Goal: Transaction & Acquisition: Purchase product/service

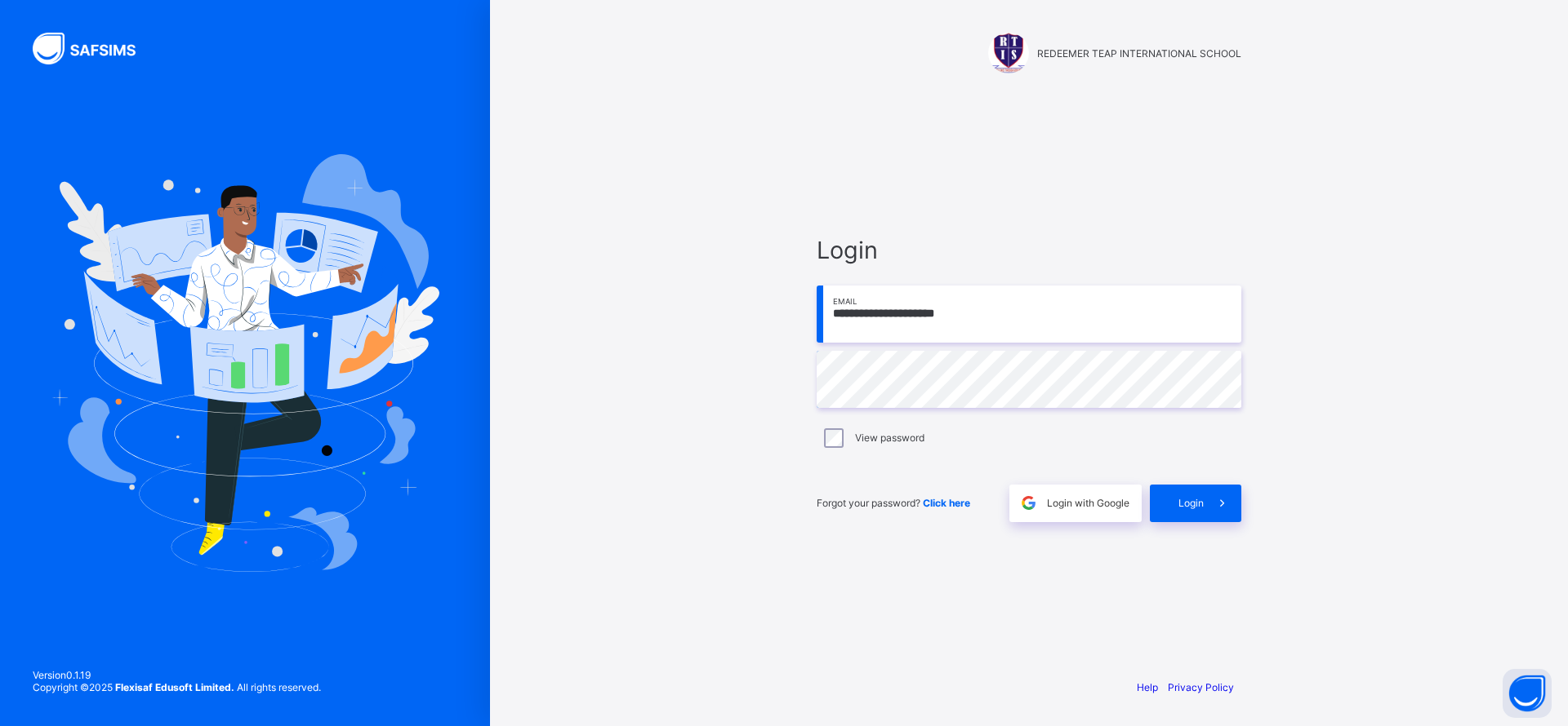
click at [1194, 491] on div "Login" at bounding box center [1196, 503] width 92 height 38
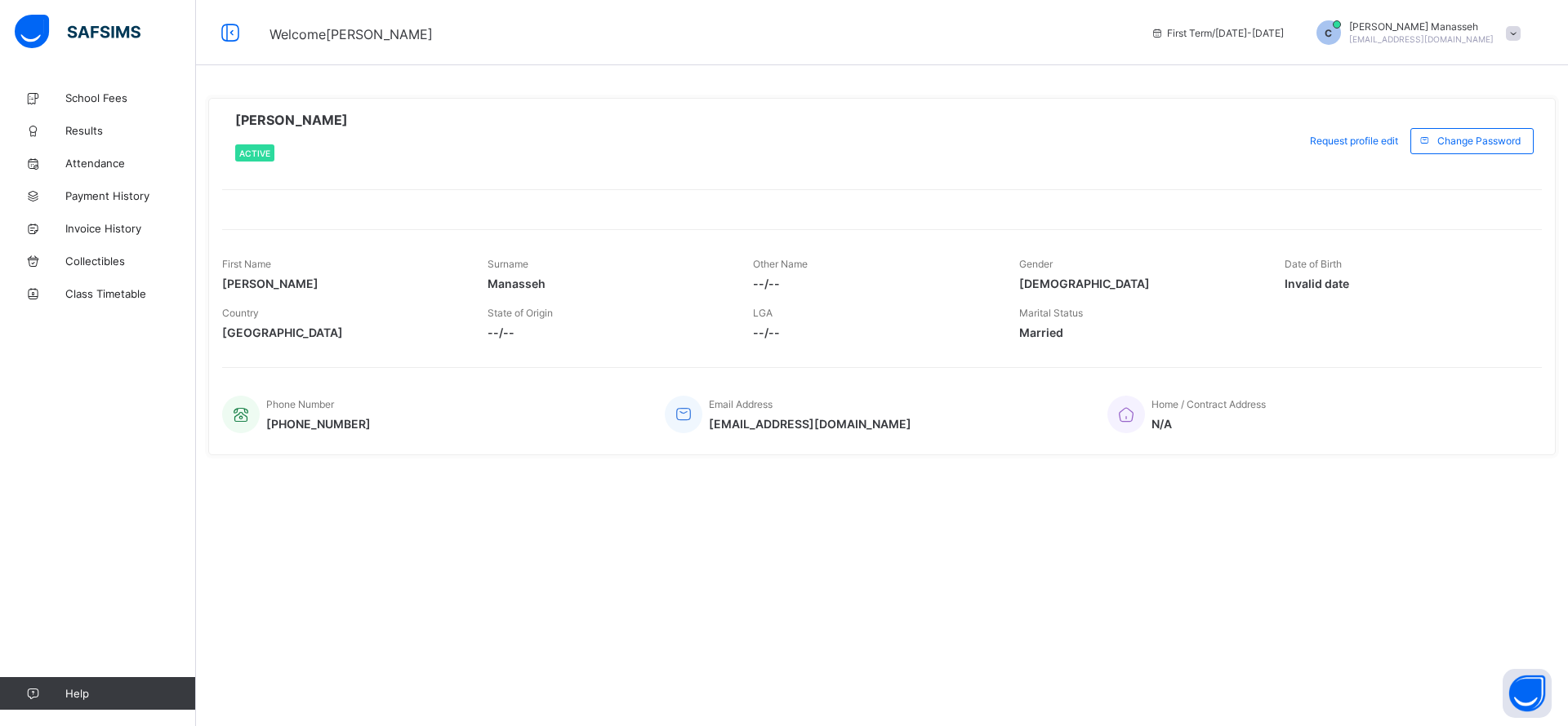
click at [101, 103] on span "School Fees" at bounding box center [130, 97] width 130 height 13
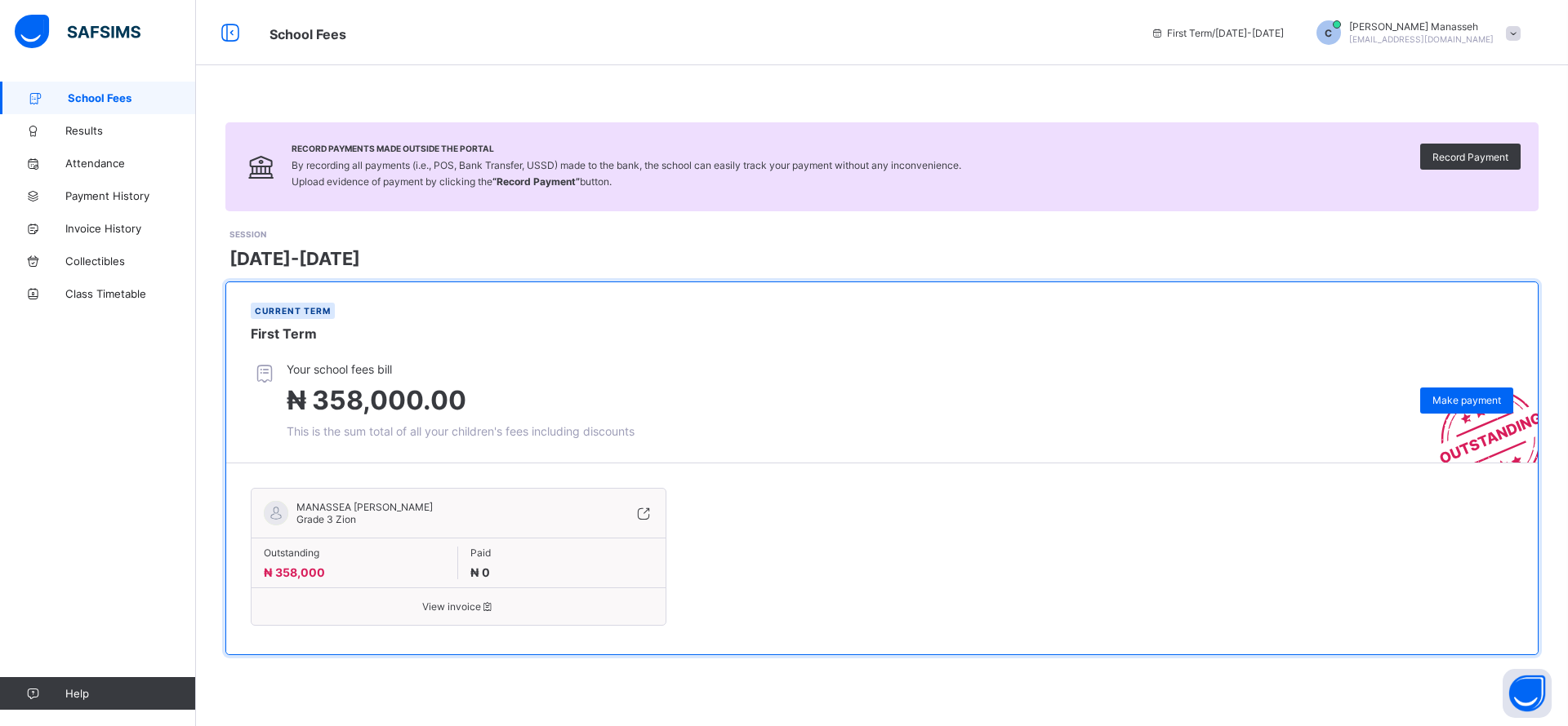
click at [1441, 394] on span "Make payment" at bounding box center [1466, 400] width 69 height 12
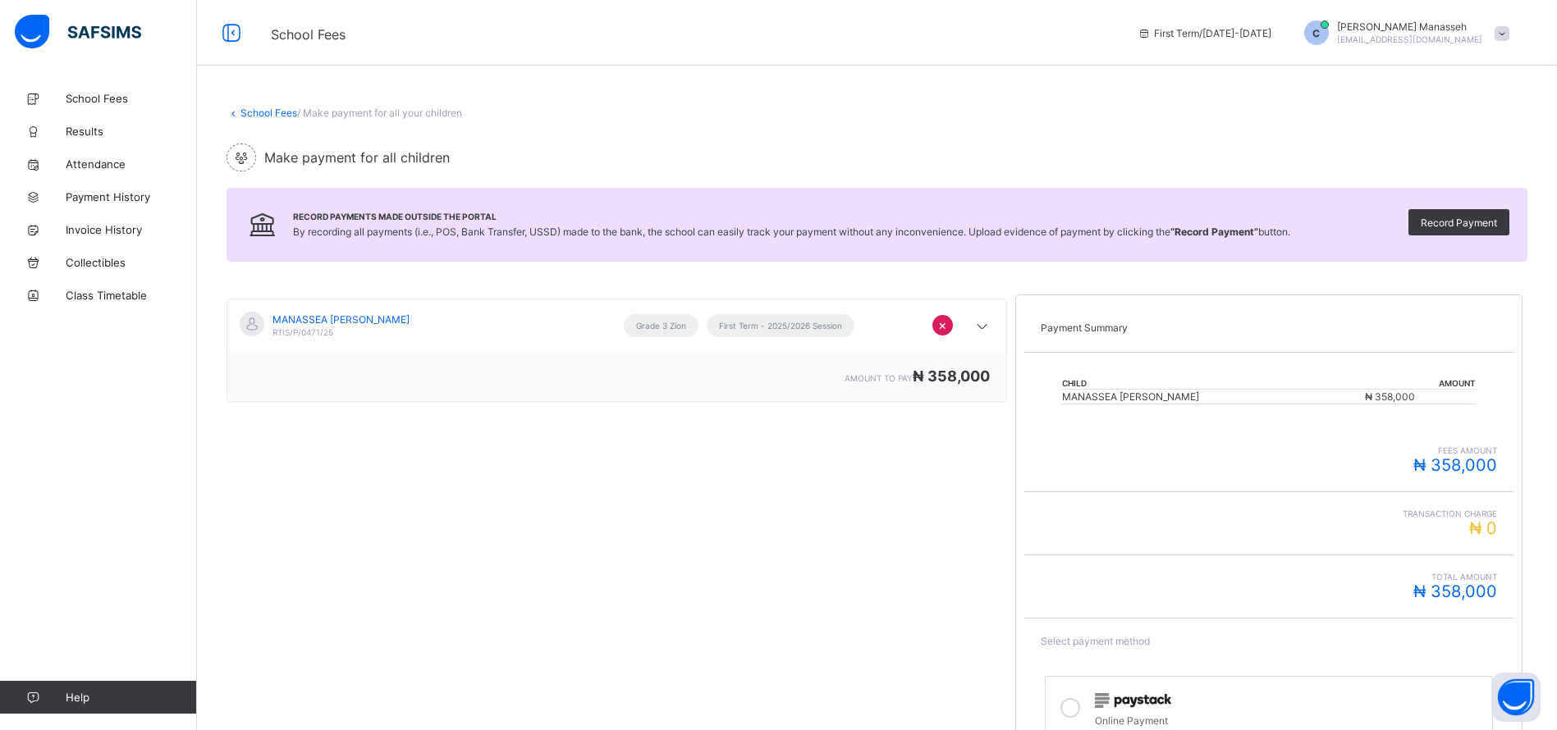
scroll to position [187, 0]
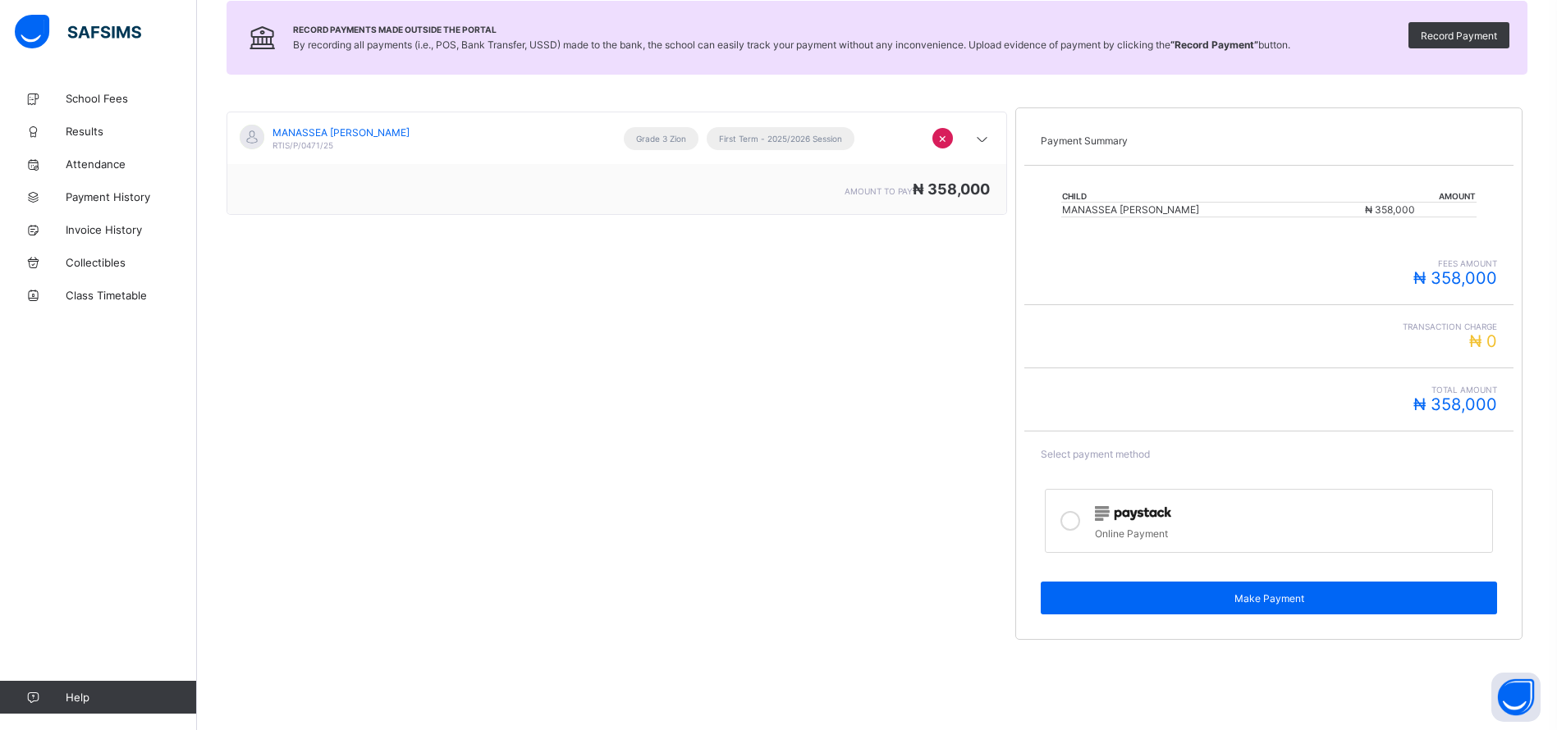
click at [1139, 521] on div at bounding box center [1289, 512] width 389 height 21
click at [1258, 602] on span "Make Payment" at bounding box center [1269, 599] width 432 height 12
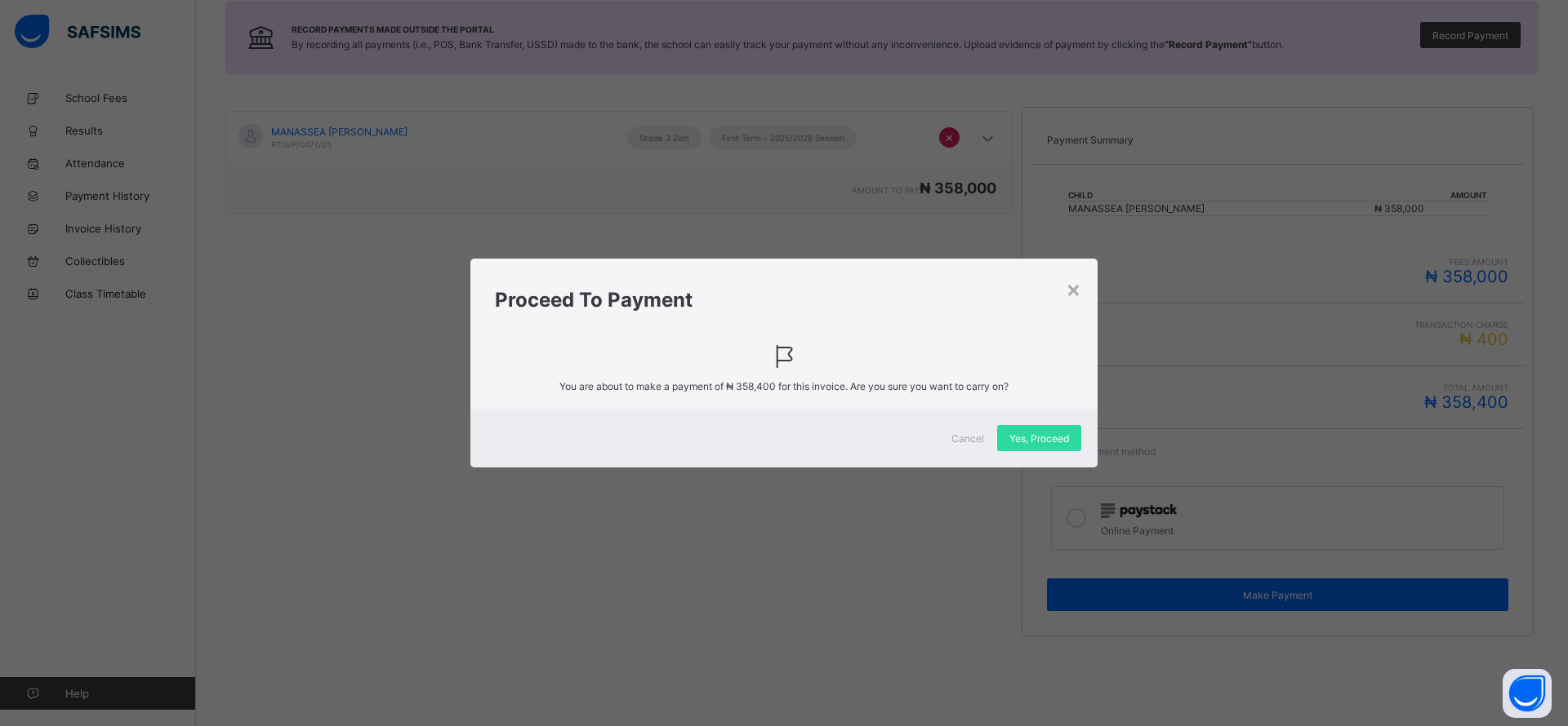
click at [1032, 443] on span "Yes, Proceed" at bounding box center [1039, 439] width 60 height 12
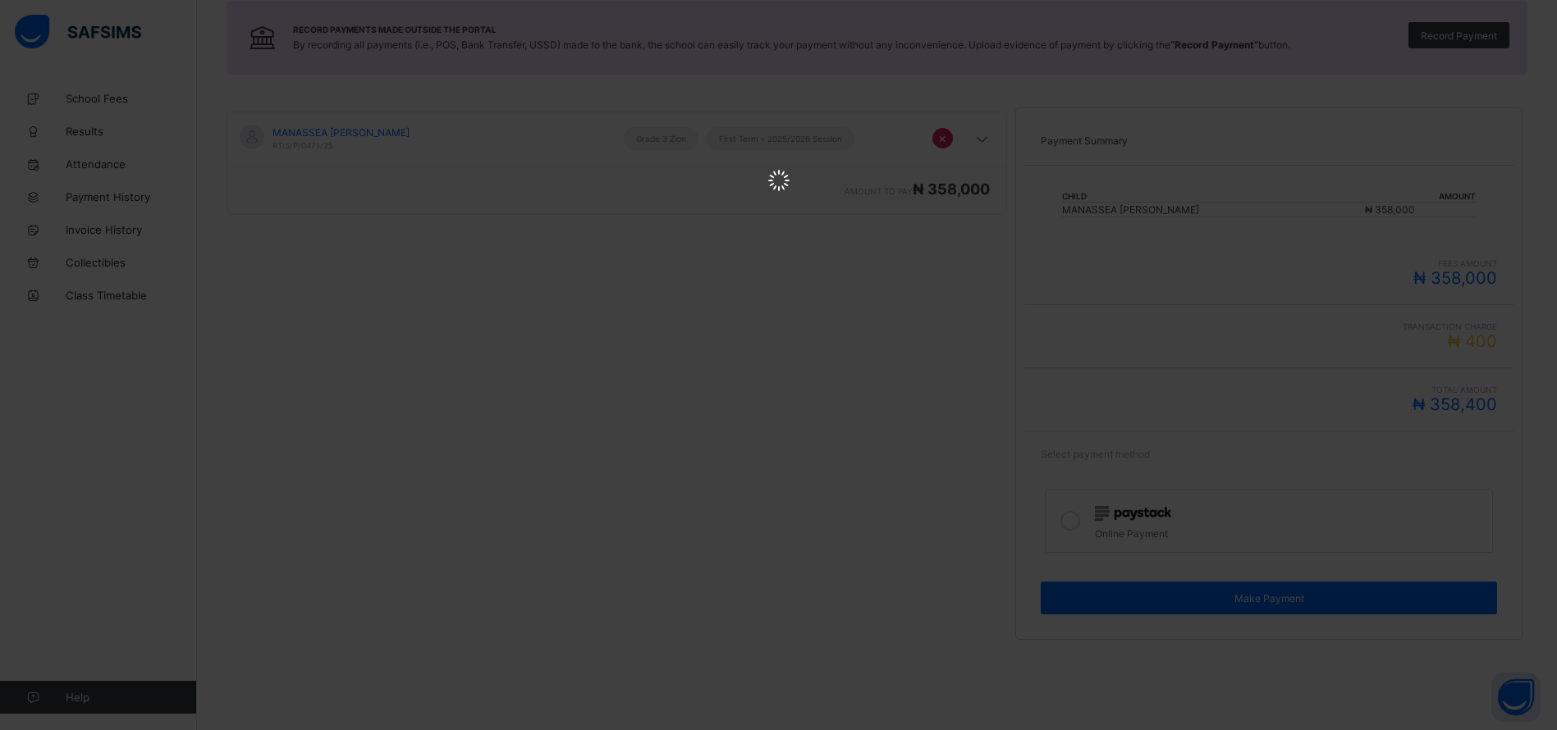
scroll to position [0, 0]
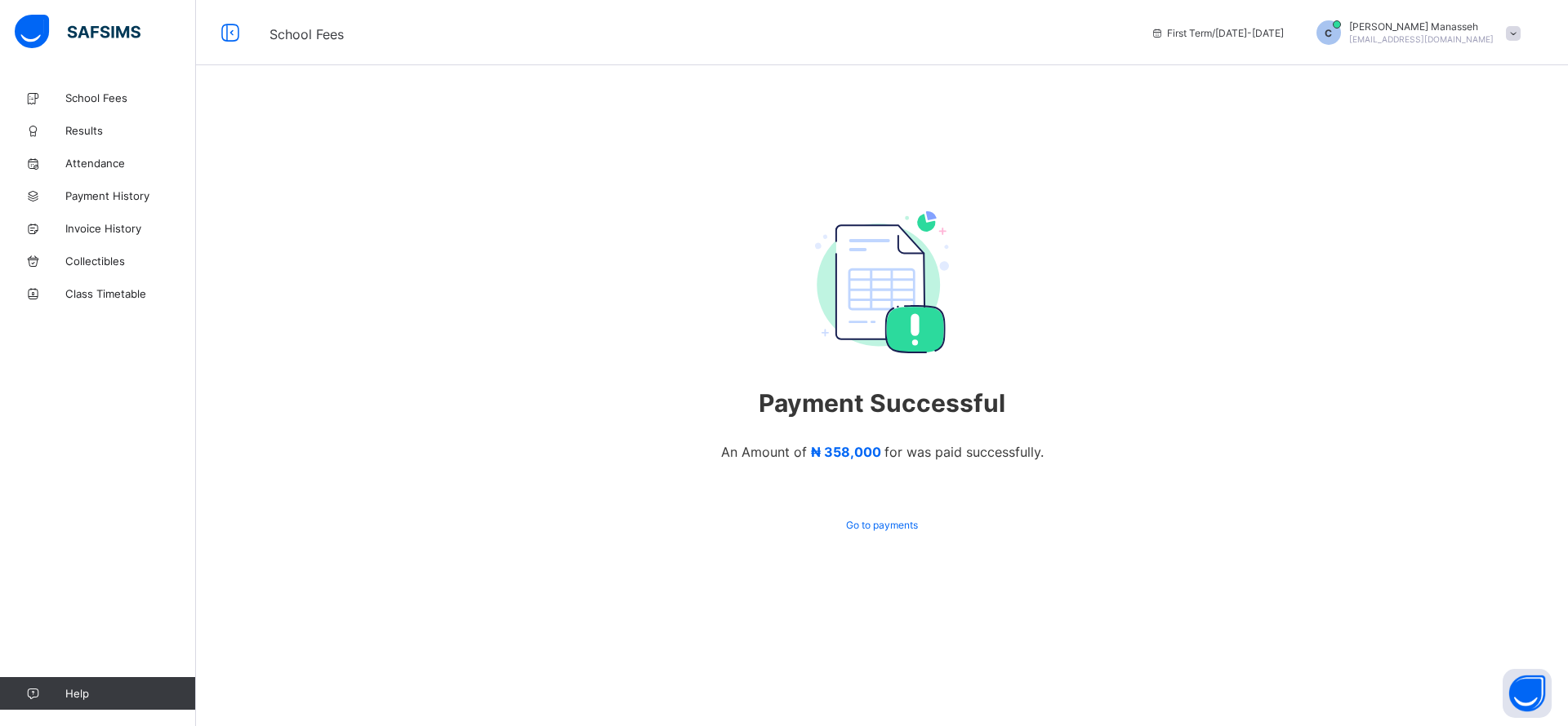
click at [103, 190] on span "Payment History" at bounding box center [130, 195] width 130 height 13
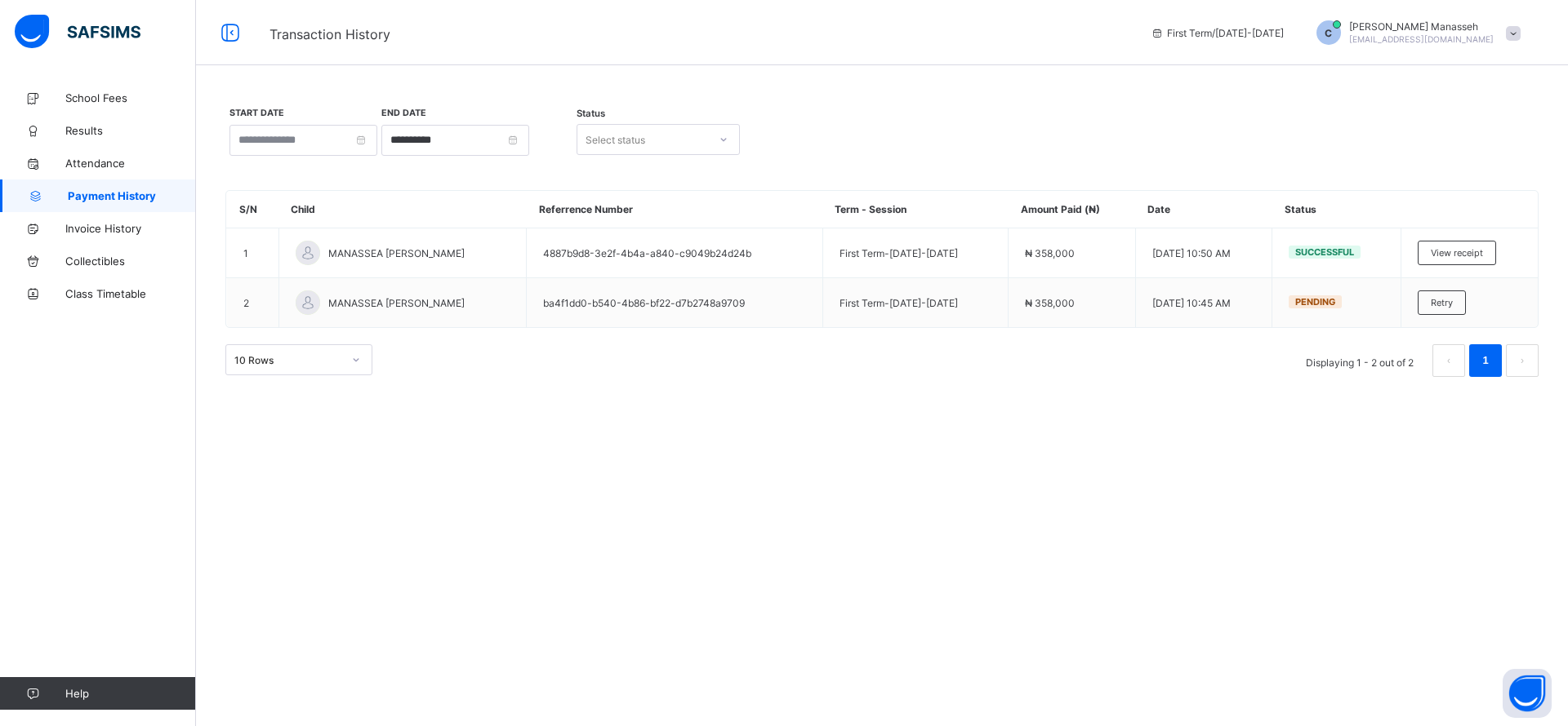
click at [1470, 253] on span "View receipt" at bounding box center [1457, 253] width 53 height 11
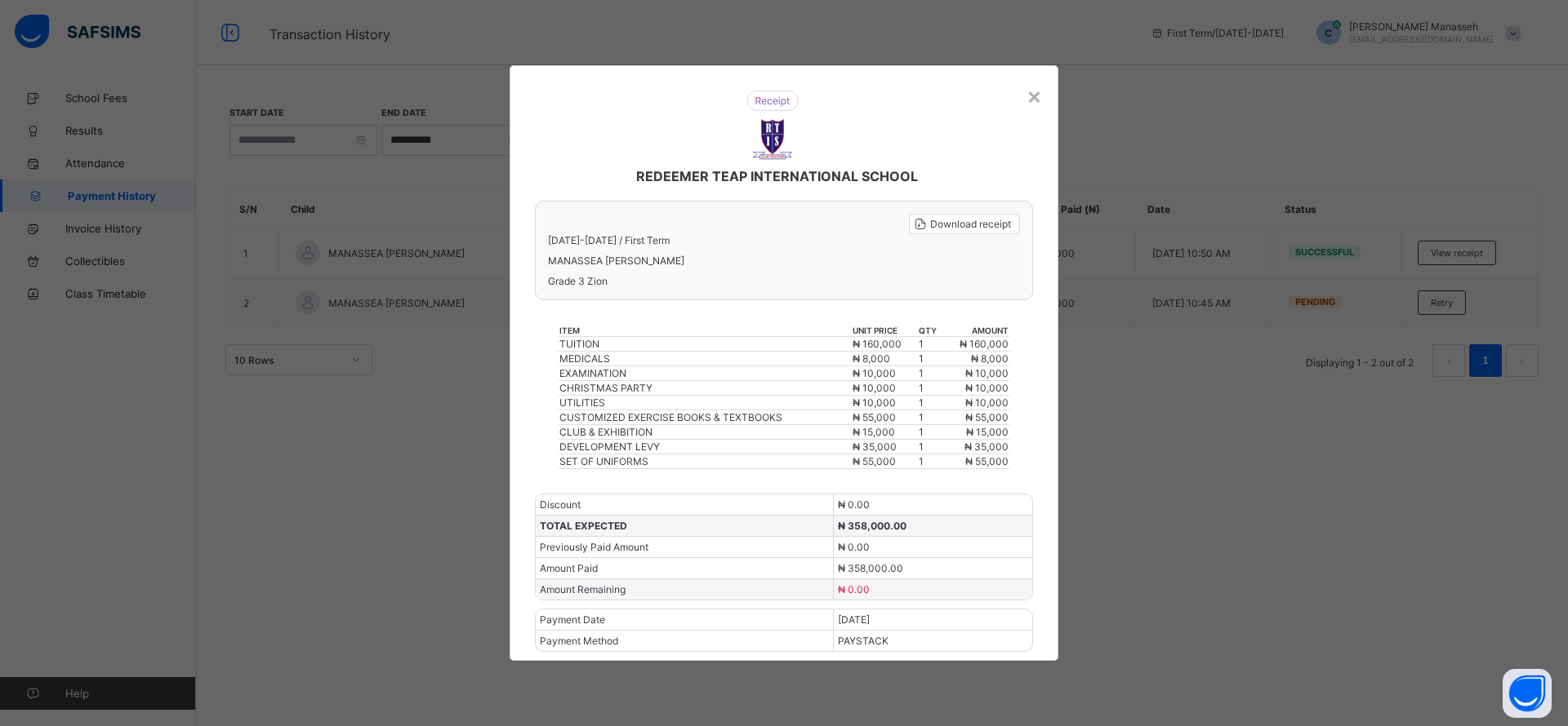
click at [917, 228] on icon at bounding box center [920, 224] width 16 height 14
